Goal: Navigation & Orientation: Find specific page/section

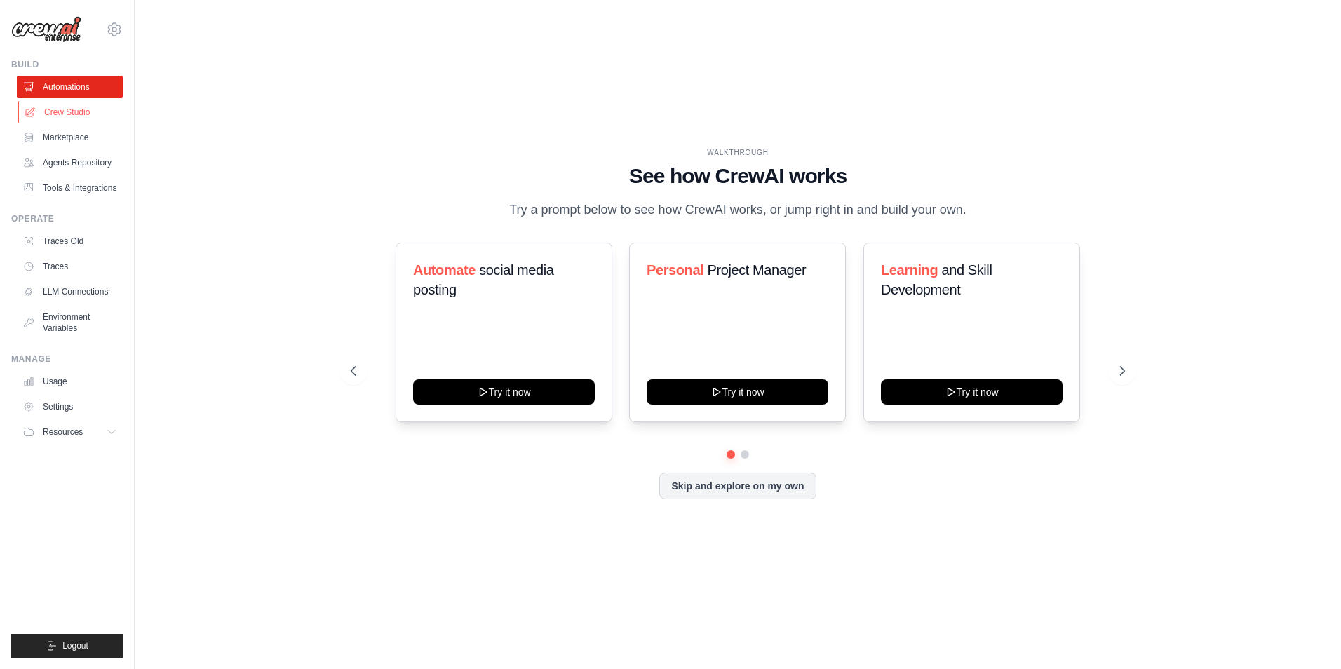
click at [87, 106] on link "Crew Studio" at bounding box center [71, 112] width 106 height 22
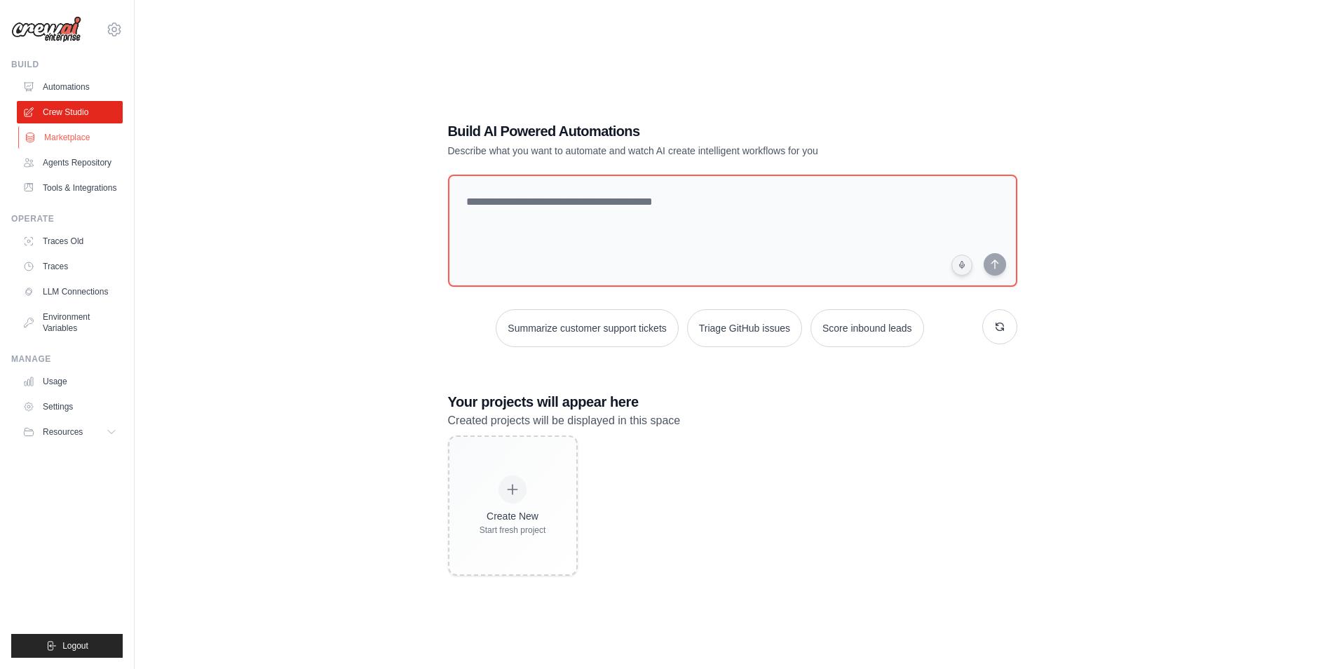
click at [97, 135] on link "Marketplace" at bounding box center [71, 137] width 106 height 22
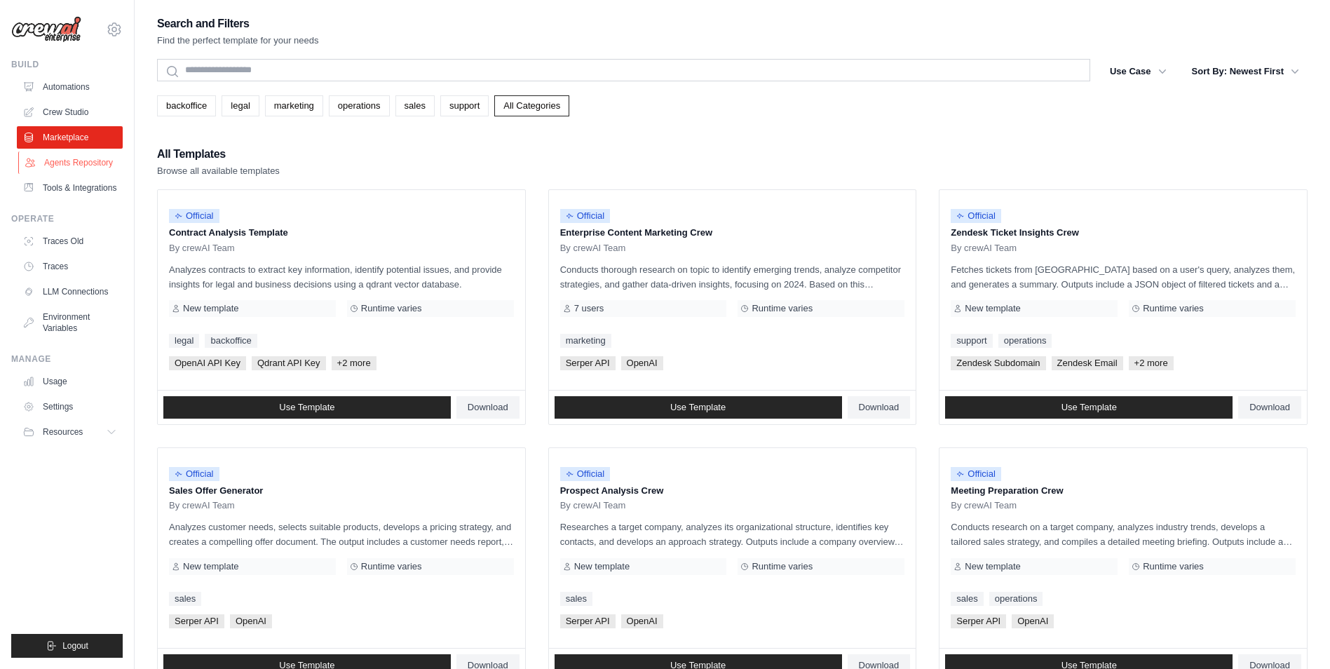
click at [62, 163] on link "Agents Repository" at bounding box center [71, 162] width 106 height 22
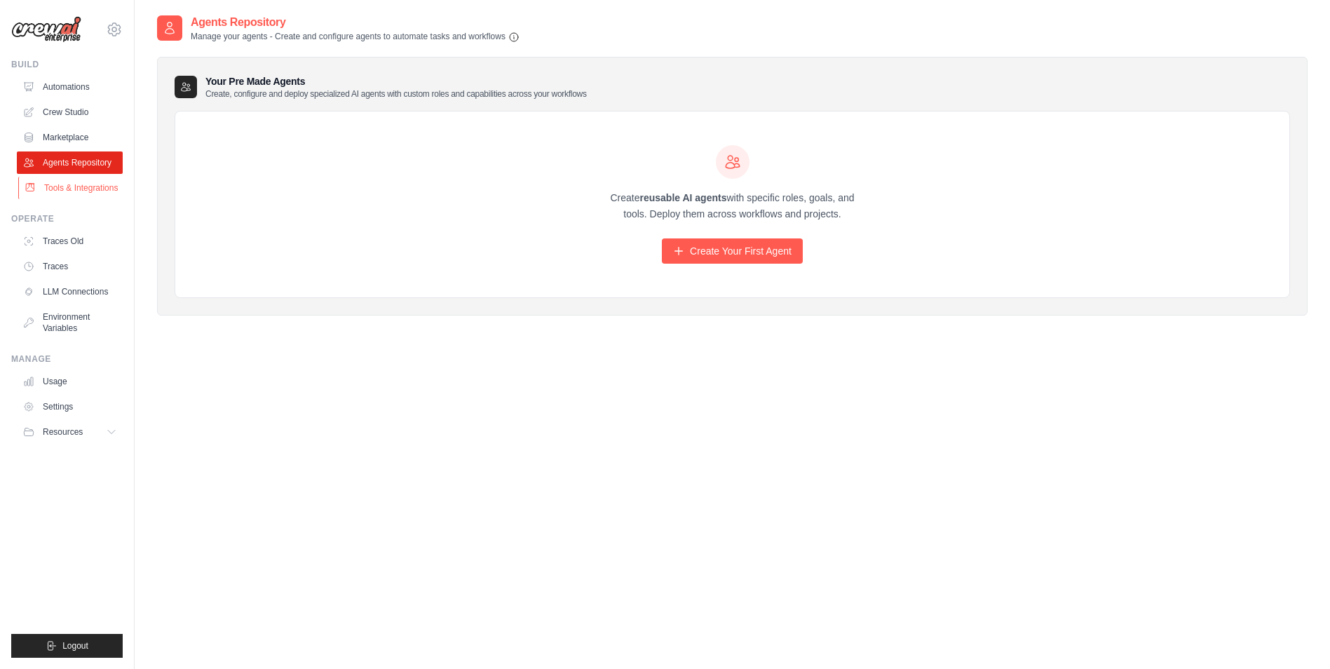
click at [67, 191] on link "Tools & Integrations" at bounding box center [71, 188] width 106 height 22
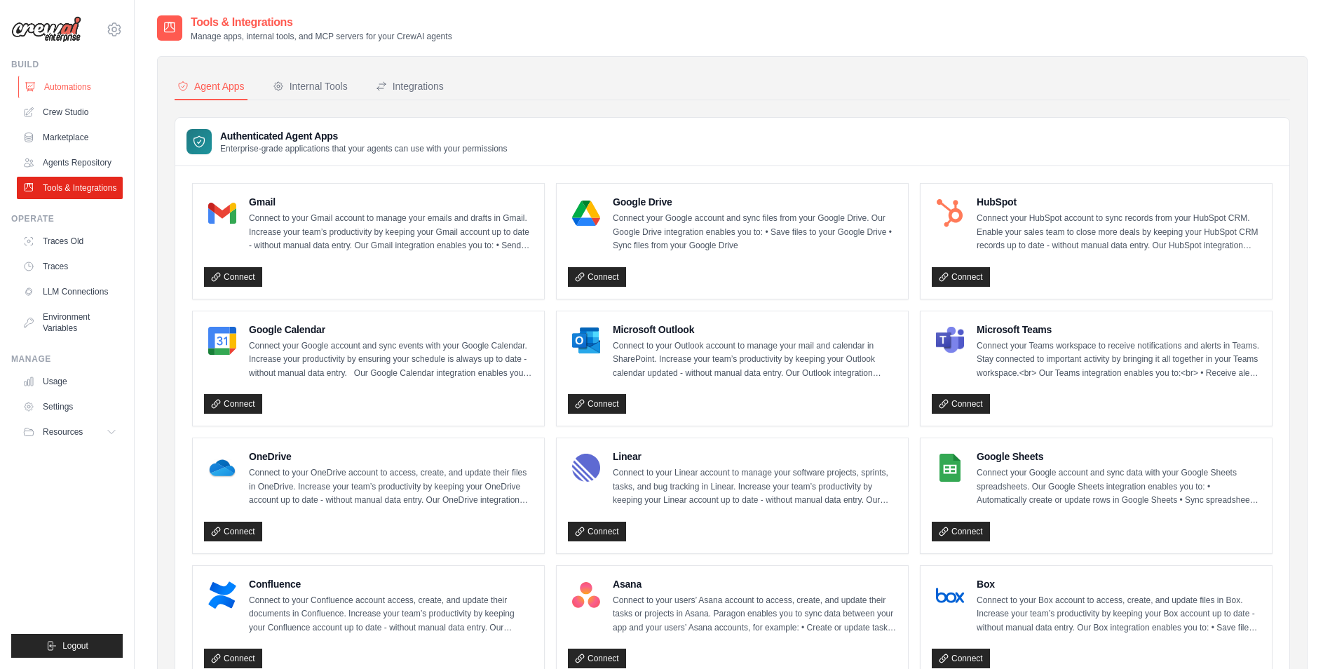
click at [81, 85] on link "Automations" at bounding box center [71, 87] width 106 height 22
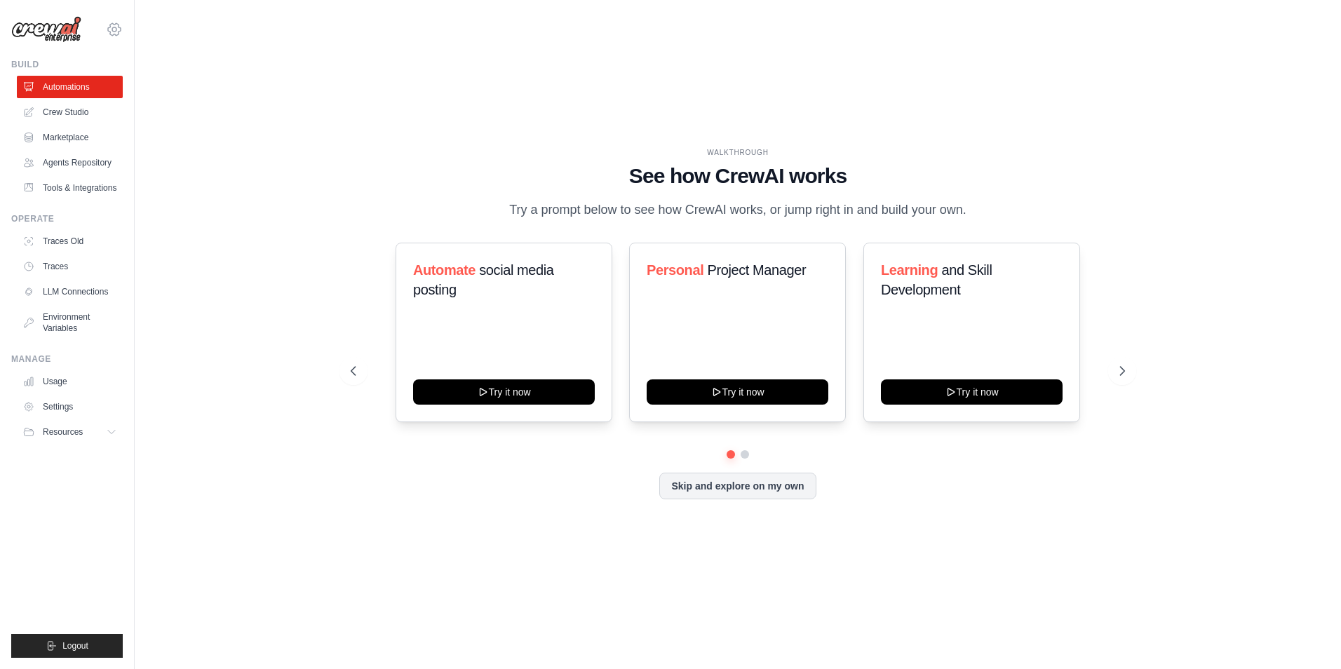
click at [118, 29] on icon at bounding box center [114, 29] width 17 height 17
drag, startPoint x: 177, startPoint y: 217, endPoint x: 163, endPoint y: 245, distance: 31.4
click at [168, 236] on div "WALKTHROUGH See how [PERSON_NAME] works Try a prompt below to see how [PERSON_N…" at bounding box center [737, 334] width 1161 height 641
drag, startPoint x: 163, startPoint y: 245, endPoint x: 70, endPoint y: 334, distance: 128.5
click at [70, 334] on link "Environment Variables" at bounding box center [71, 323] width 106 height 34
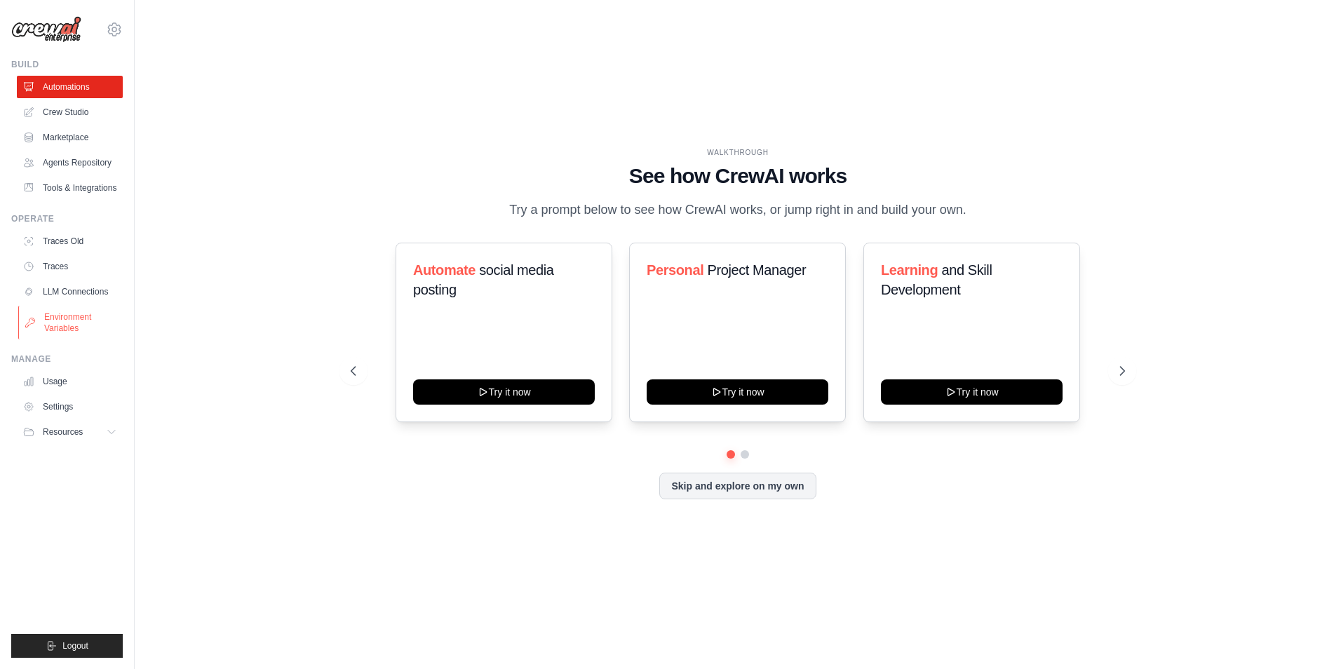
click at [72, 334] on link "Environment Variables" at bounding box center [71, 323] width 106 height 34
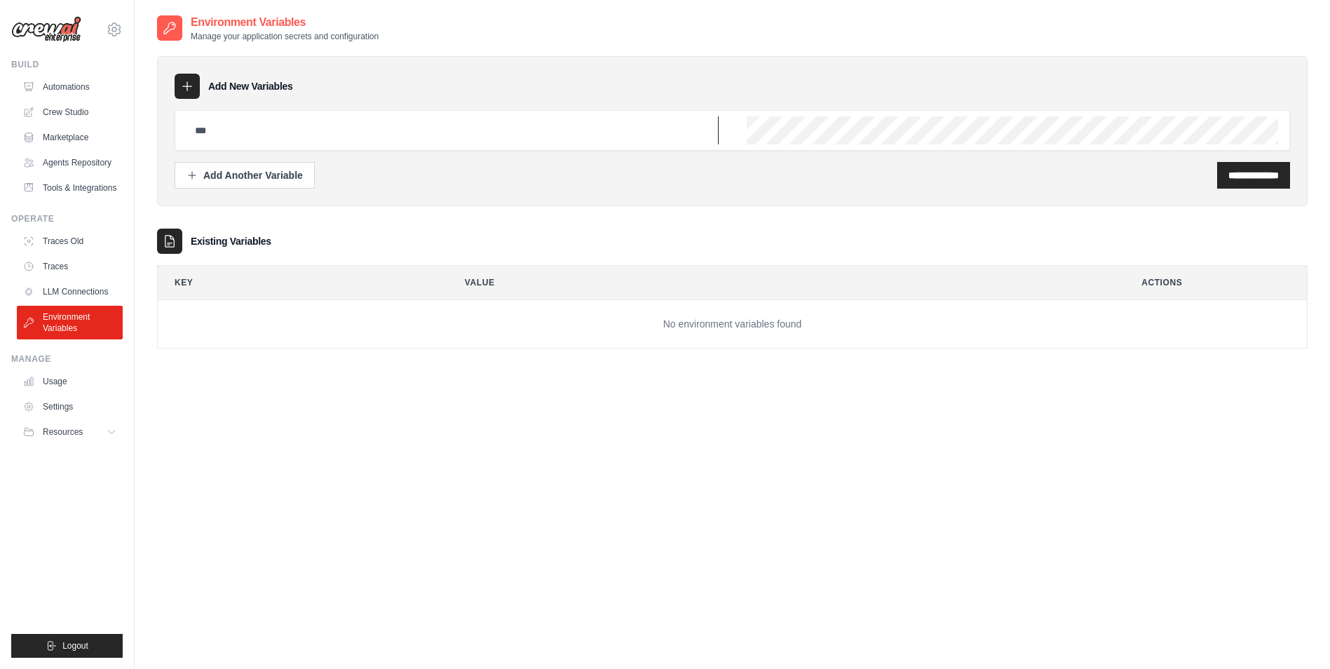
click at [386, 124] on input "text" at bounding box center [453, 130] width 532 height 28
click at [76, 302] on link "LLM Connections" at bounding box center [71, 291] width 106 height 22
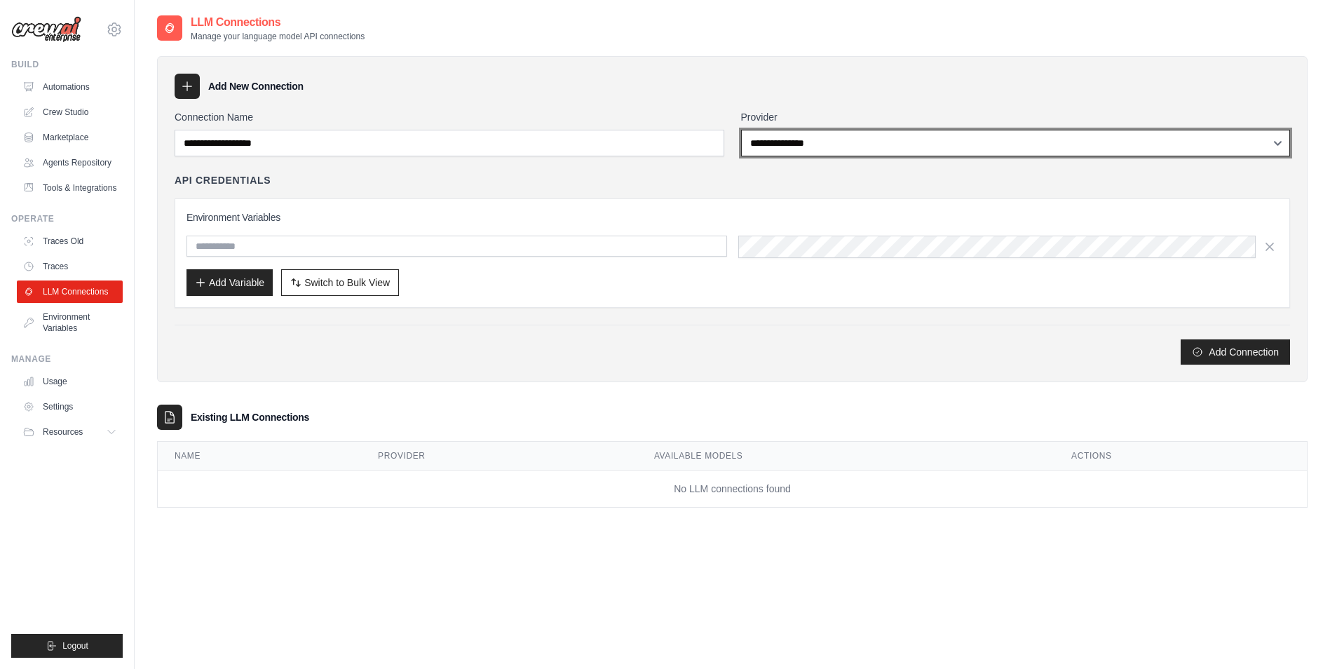
click at [927, 136] on select "**********" at bounding box center [1016, 143] width 550 height 27
select select "******"
click at [741, 130] on select "**********" at bounding box center [1016, 143] width 550 height 27
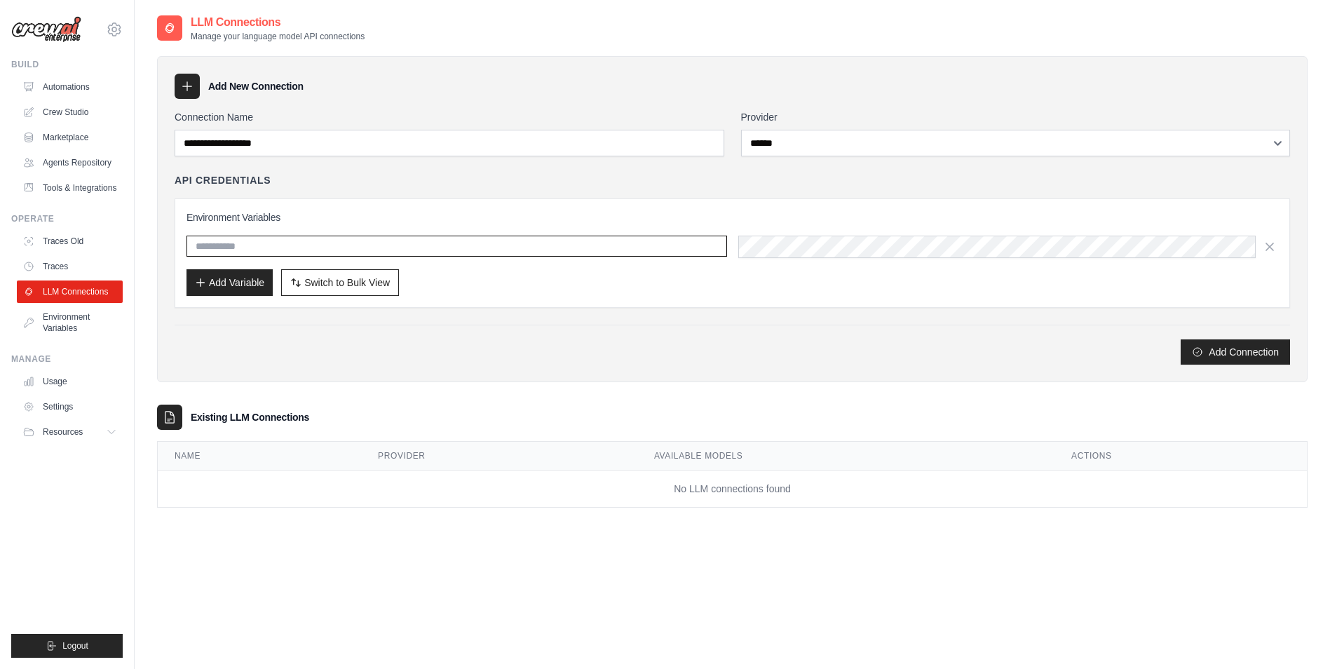
click at [508, 248] on input "text" at bounding box center [457, 246] width 541 height 21
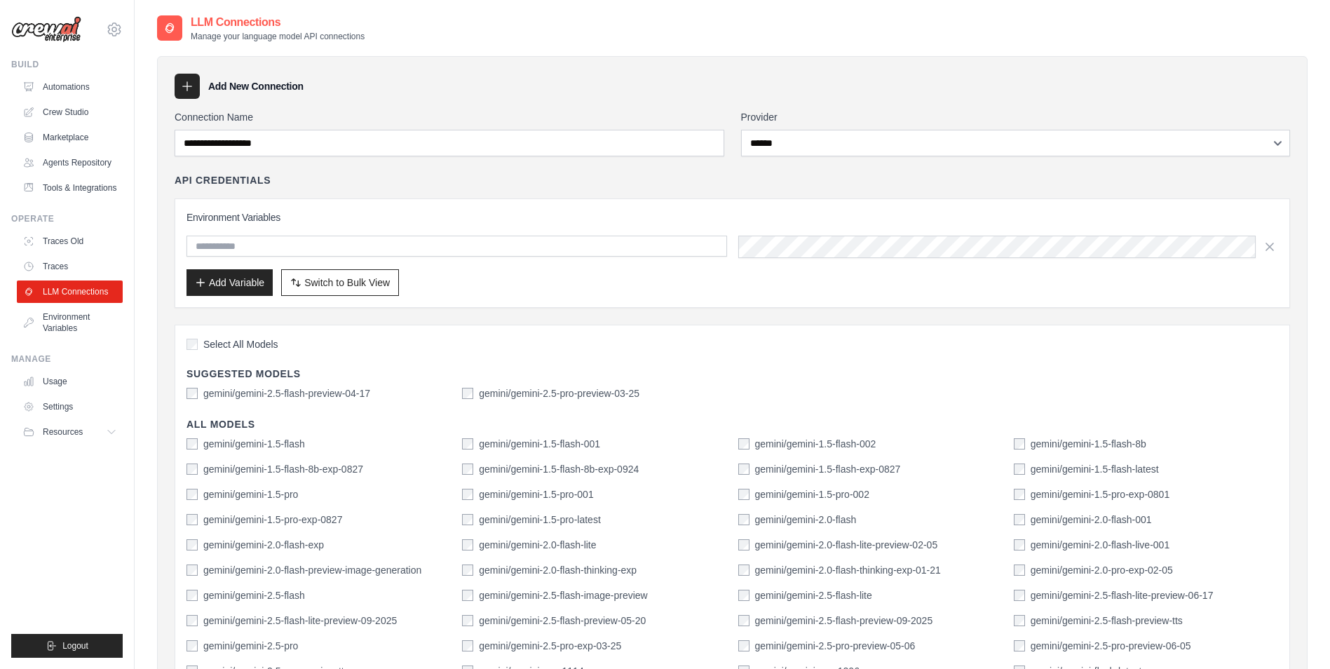
click at [344, 388] on label "gemini/gemini-2.5-flash-preview-04-17" at bounding box center [286, 393] width 167 height 14
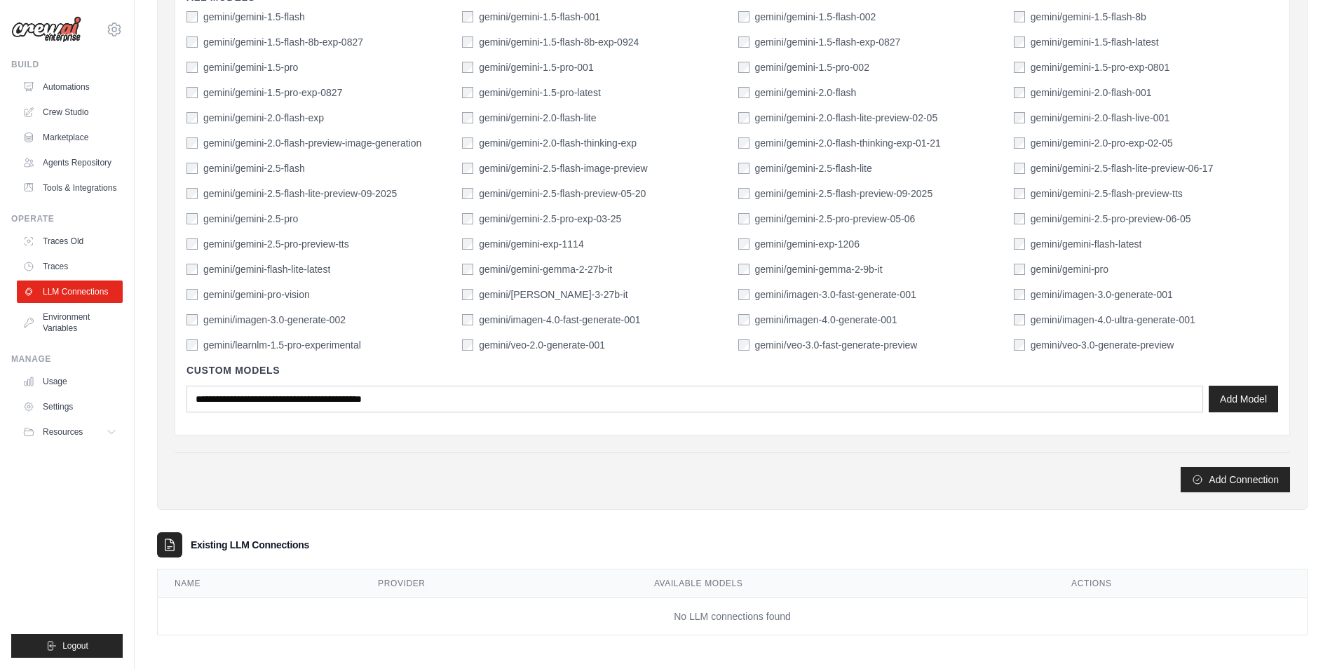
scroll to position [430, 0]
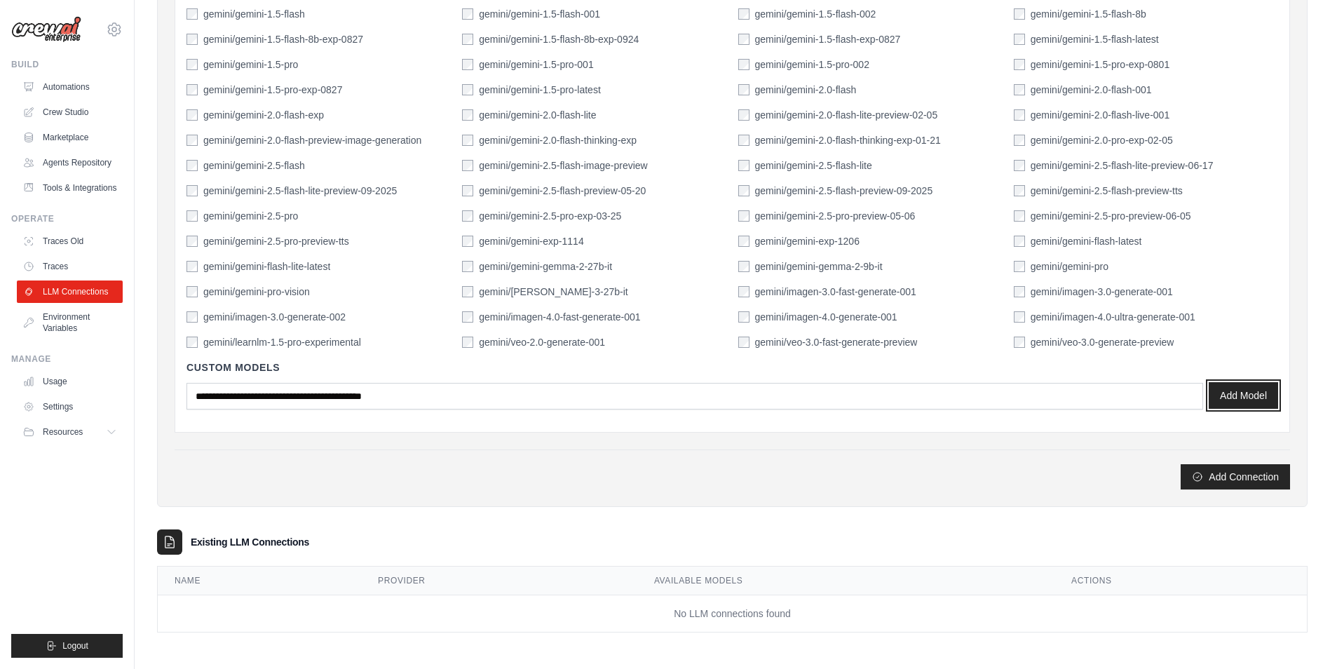
click at [1225, 390] on button "Add Model" at bounding box center [1243, 395] width 69 height 27
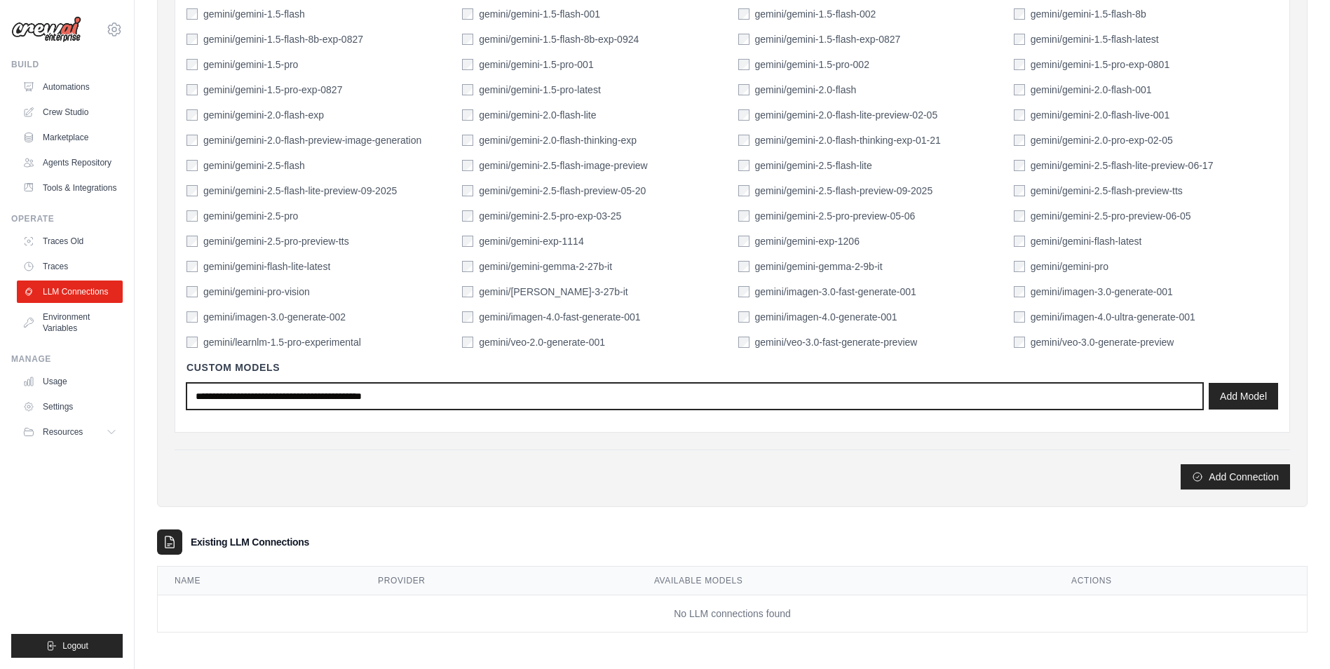
click at [563, 395] on input "text" at bounding box center [695, 396] width 1017 height 27
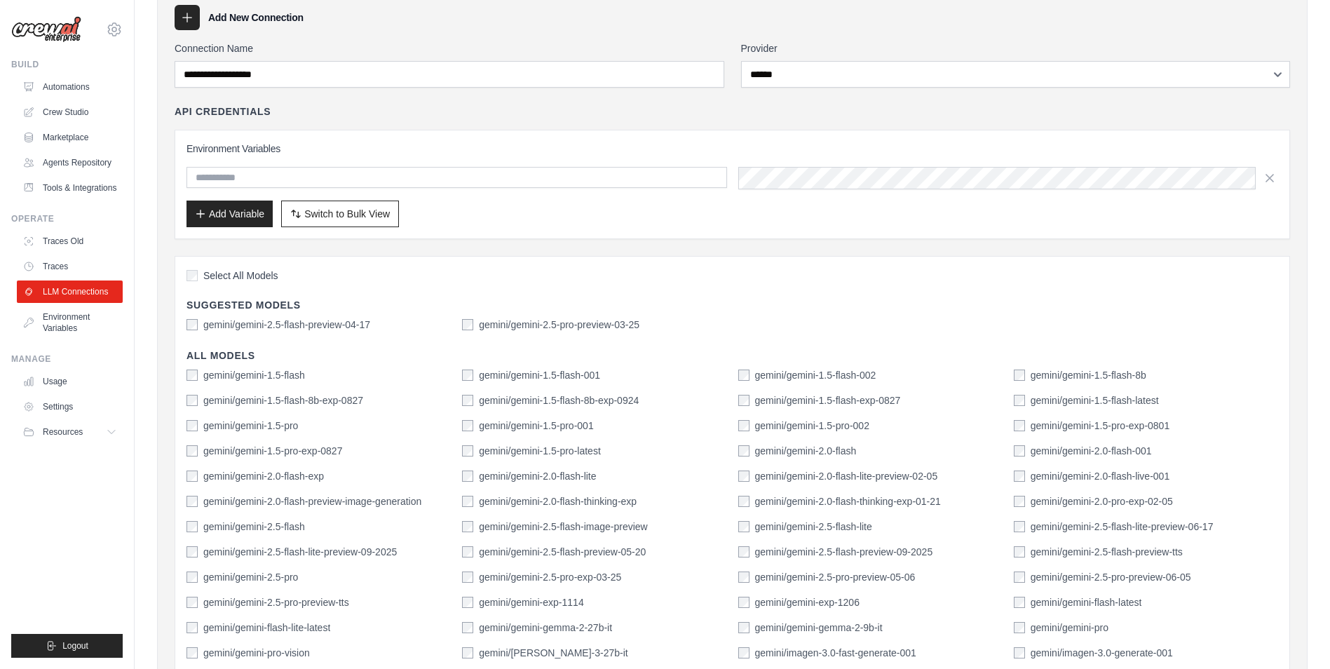
scroll to position [0, 0]
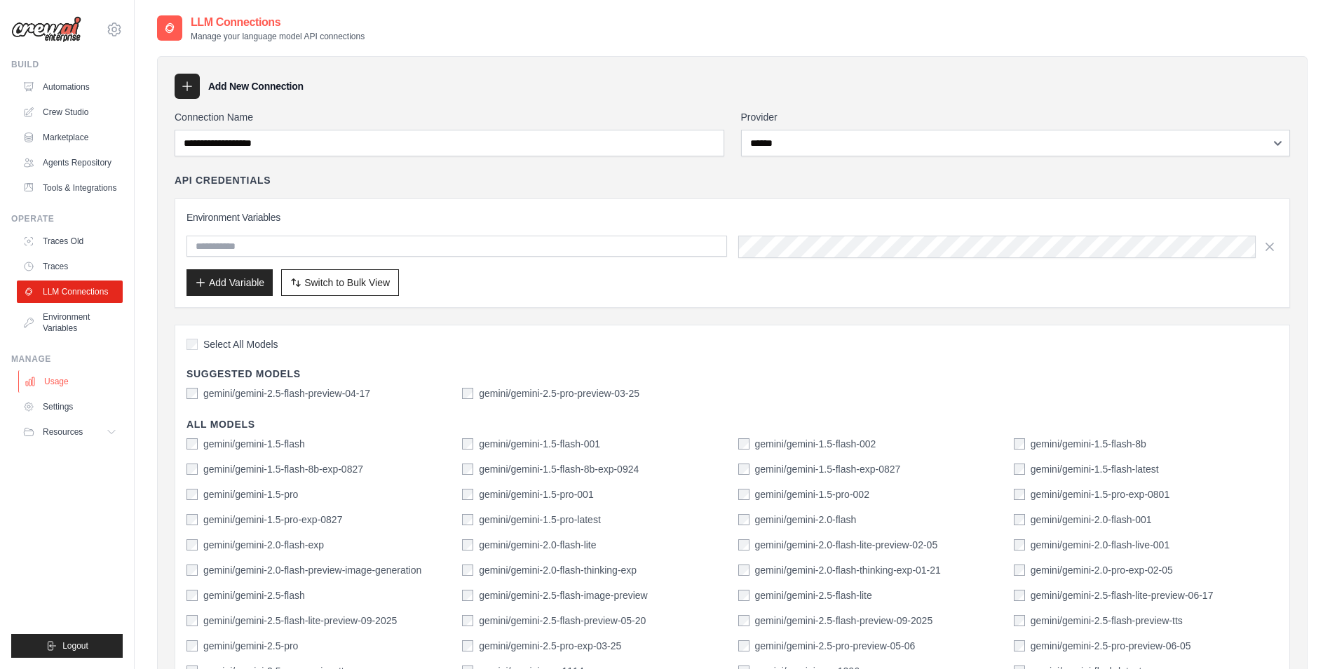
click at [81, 393] on link "Usage" at bounding box center [71, 381] width 106 height 22
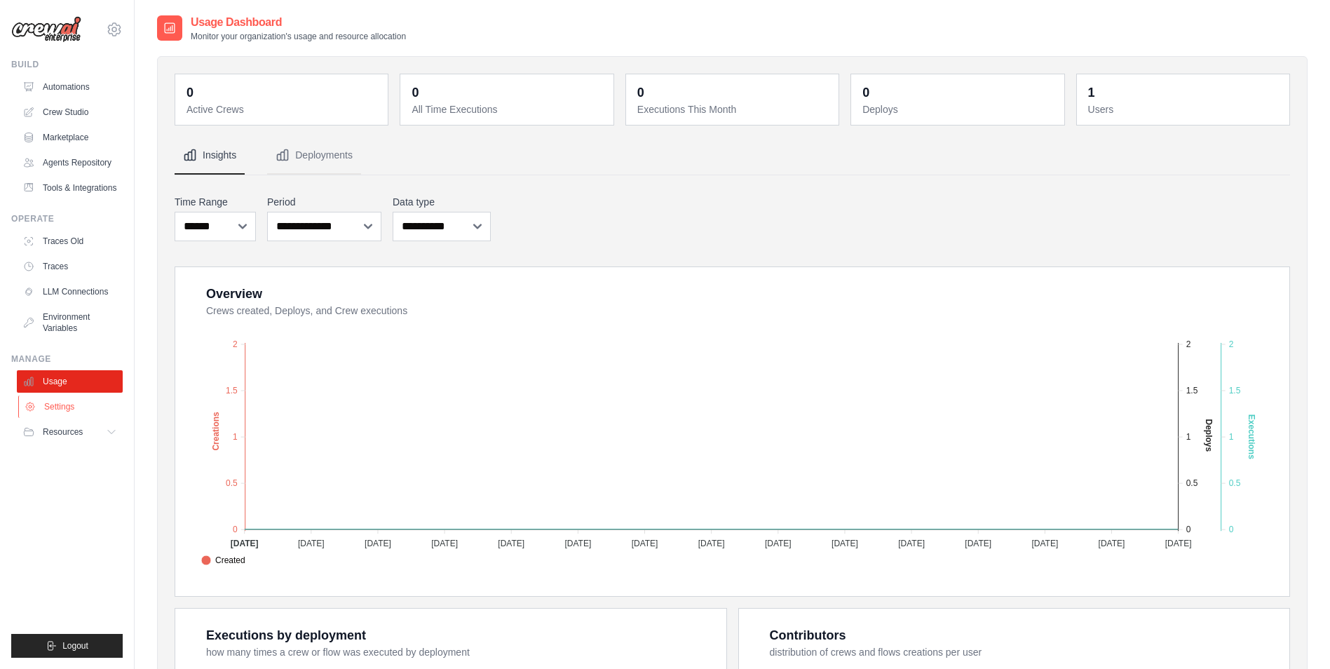
click at [78, 416] on link "Settings" at bounding box center [71, 406] width 106 height 22
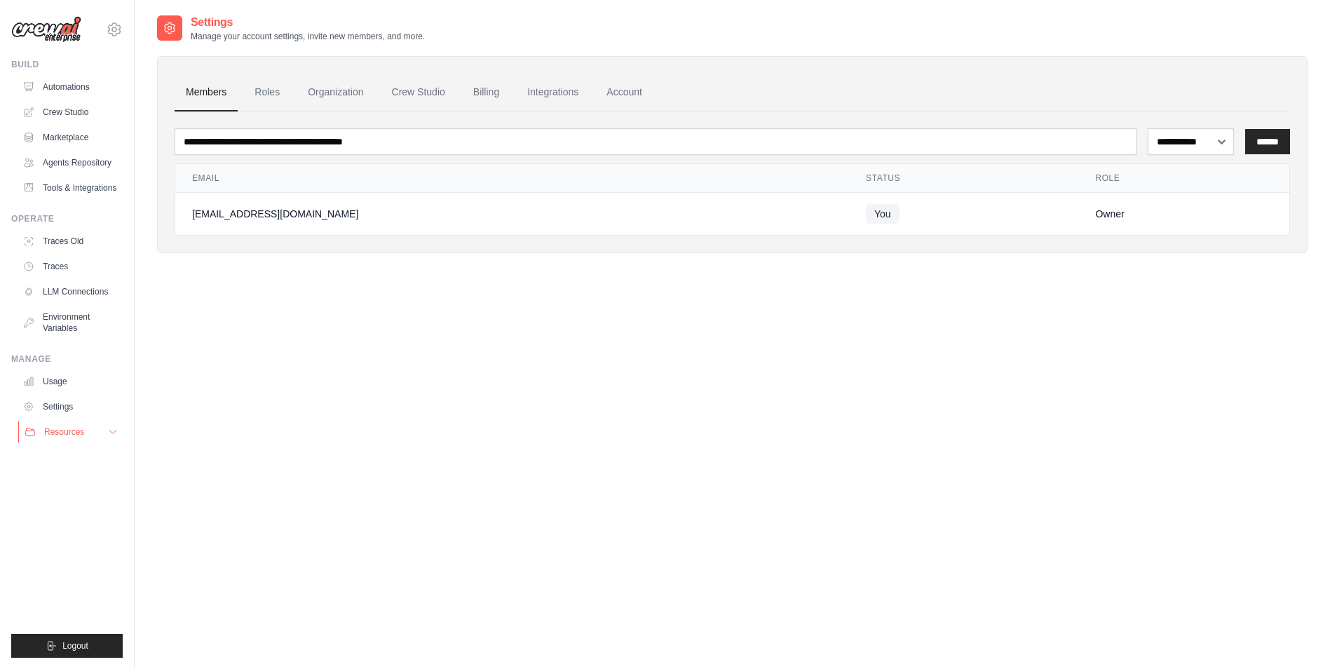
click at [77, 438] on span "Resources" at bounding box center [64, 431] width 40 height 11
click at [70, 484] on span "GitHub" at bounding box center [63, 478] width 26 height 11
